Goal: Navigation & Orientation: Go to known website

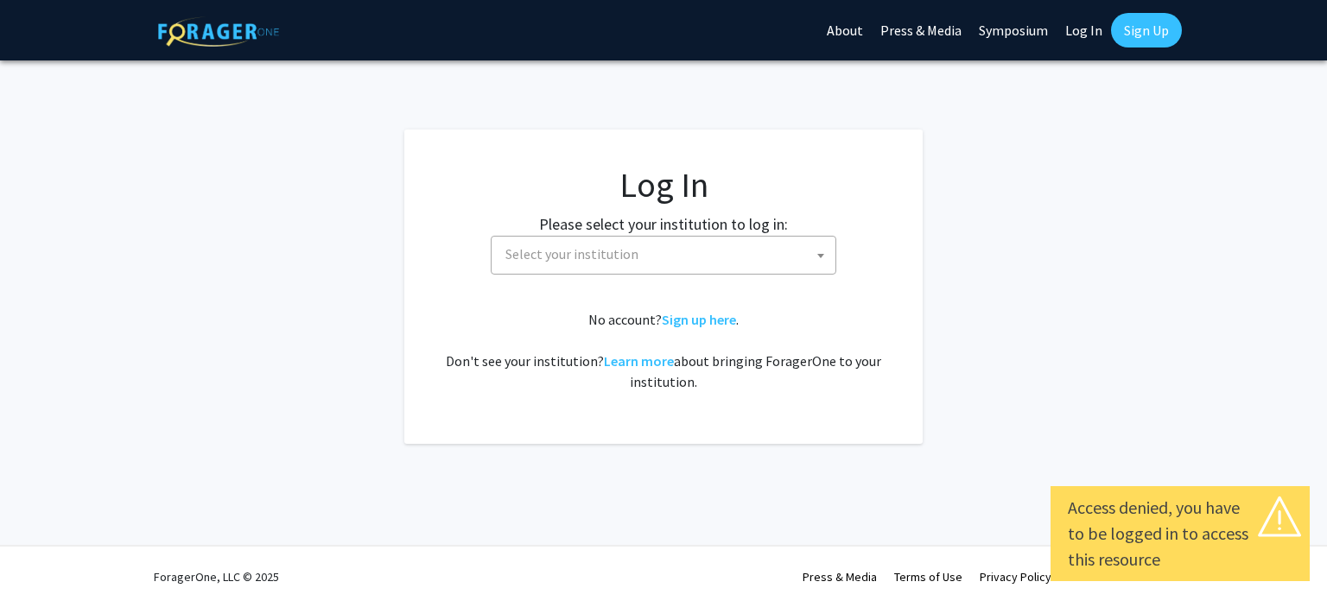
select select
click at [622, 233] on label "Please select your institution to log in:" at bounding box center [663, 224] width 249 height 23
click at [632, 251] on span "Select your institution" at bounding box center [666, 254] width 337 height 35
type input "[PERSON_NAME]"
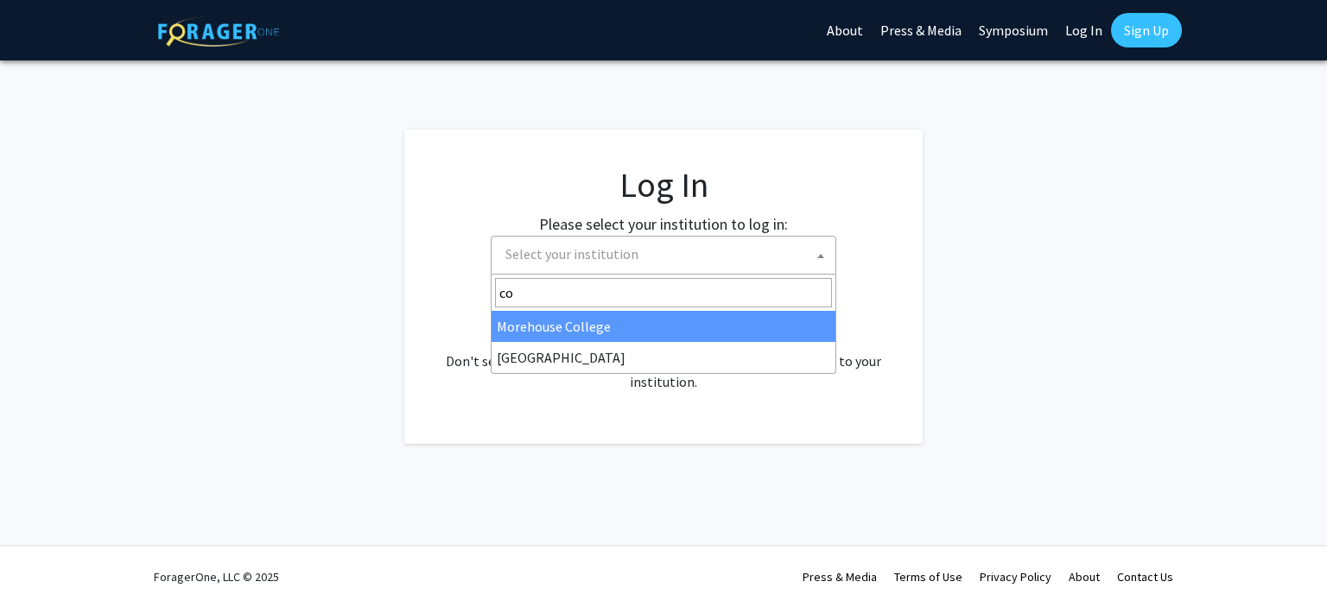
type input "co"
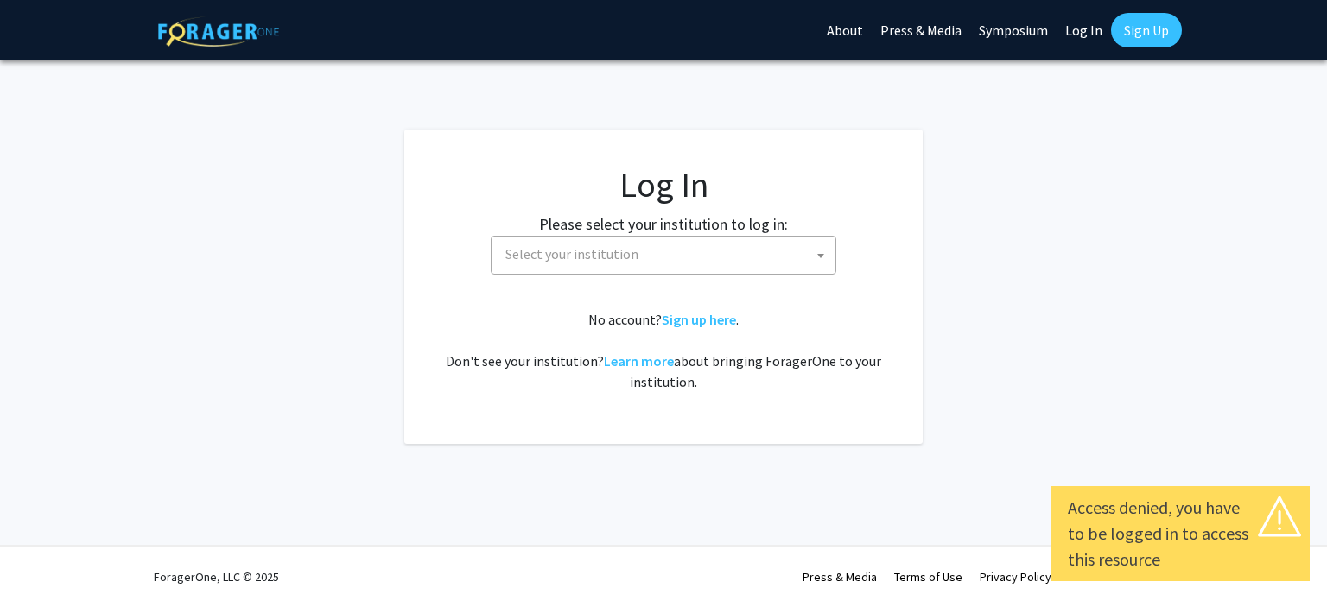
select select
click at [613, 237] on span "Select your institution" at bounding box center [666, 254] width 337 height 35
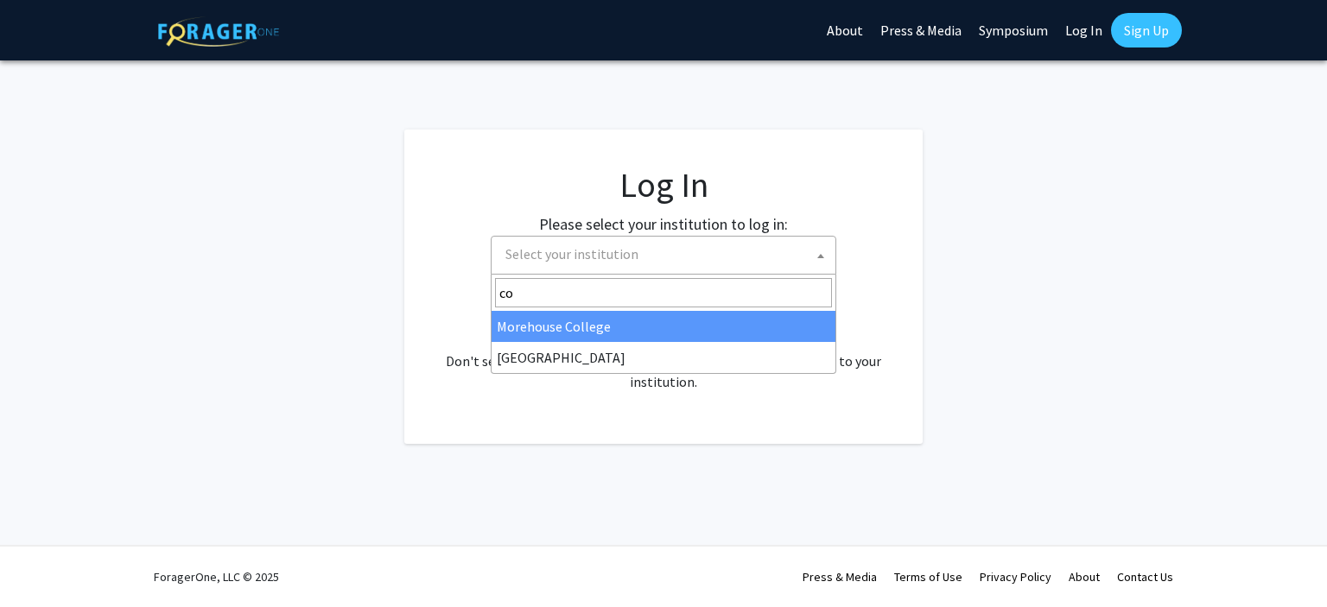
type input "c"
